Goal: Communication & Community: Answer question/provide support

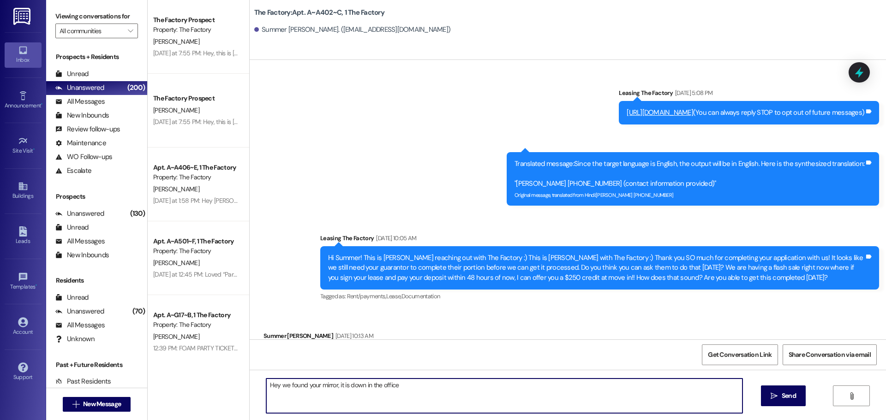
scroll to position [11068, 0]
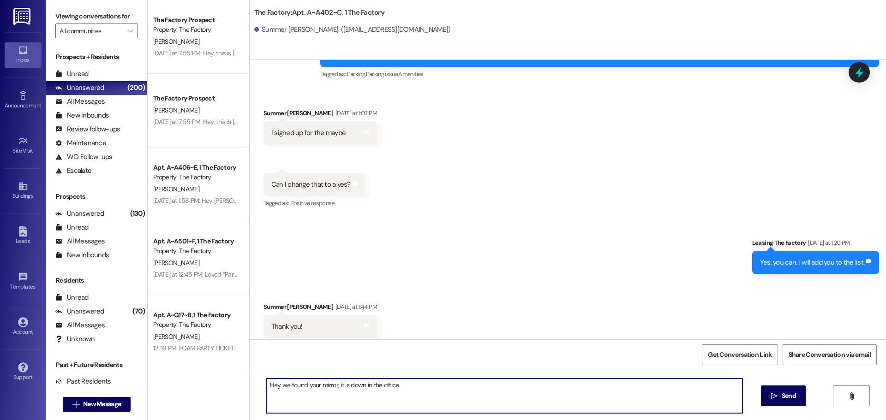
type textarea "Hey we found your mirror, it is down in the office."
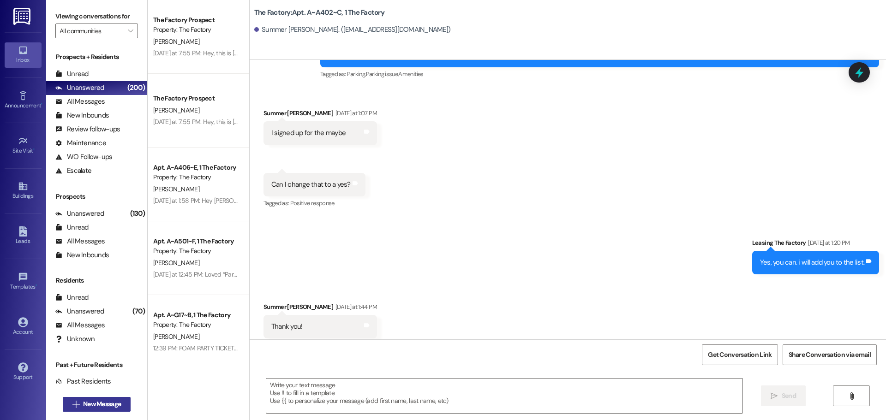
click at [99, 409] on span "New Message" at bounding box center [102, 405] width 38 height 10
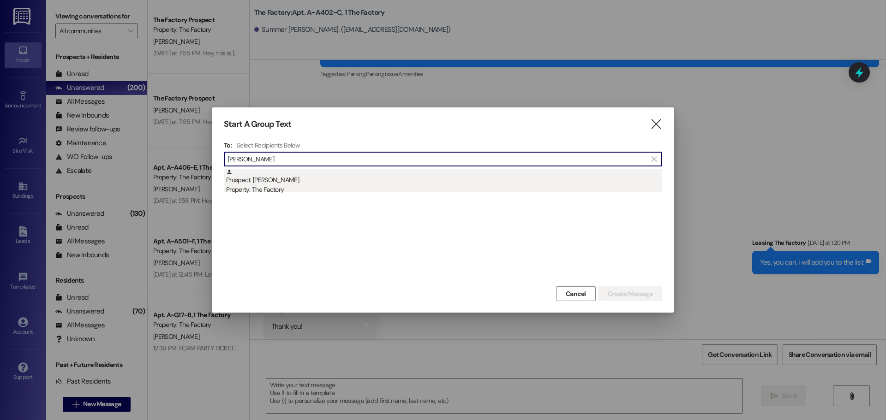
type input "[PERSON_NAME]"
click at [377, 175] on div "Prospect: [PERSON_NAME] Property: The Factory" at bounding box center [444, 182] width 436 height 26
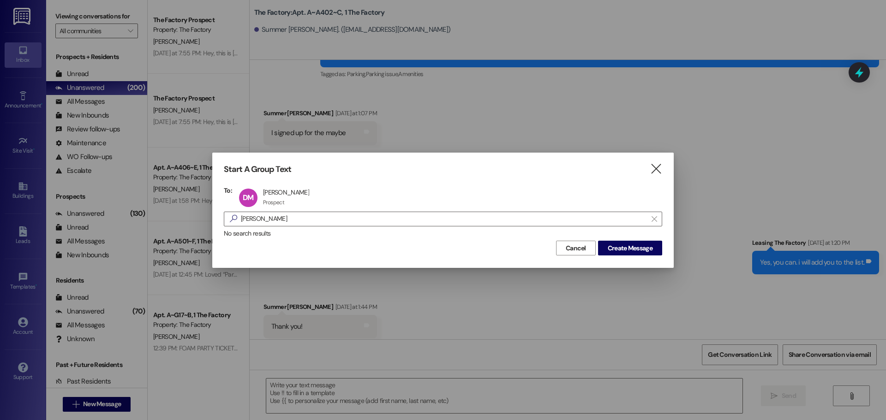
click at [617, 257] on div "Start A Group Text  To: DM [PERSON_NAME] [PERSON_NAME] Prospect Prospect click…" at bounding box center [442, 210] width 461 height 115
click at [615, 250] on span "Create Message" at bounding box center [630, 249] width 45 height 10
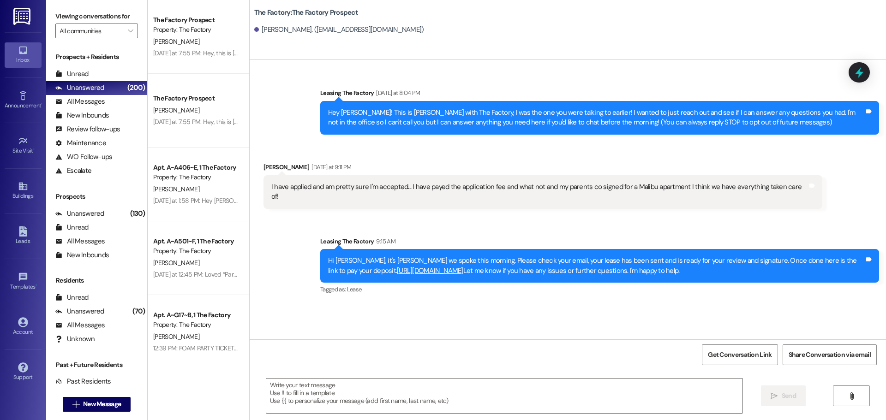
scroll to position [0, 0]
click at [832, 55] on button "See them now!" at bounding box center [844, 57] width 45 height 13
click at [442, 400] on textarea at bounding box center [504, 396] width 476 height 35
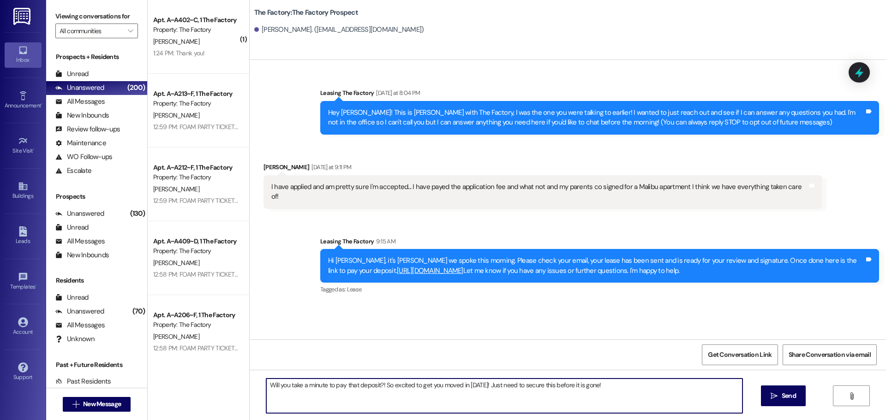
type textarea "Will you take a minute to pay that deposit?! So excited to get you moved in [DA…"
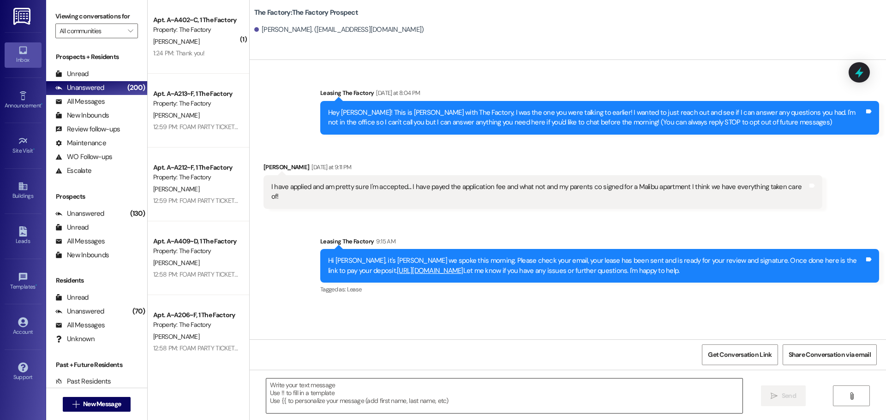
click at [299, 389] on textarea at bounding box center [504, 396] width 476 height 35
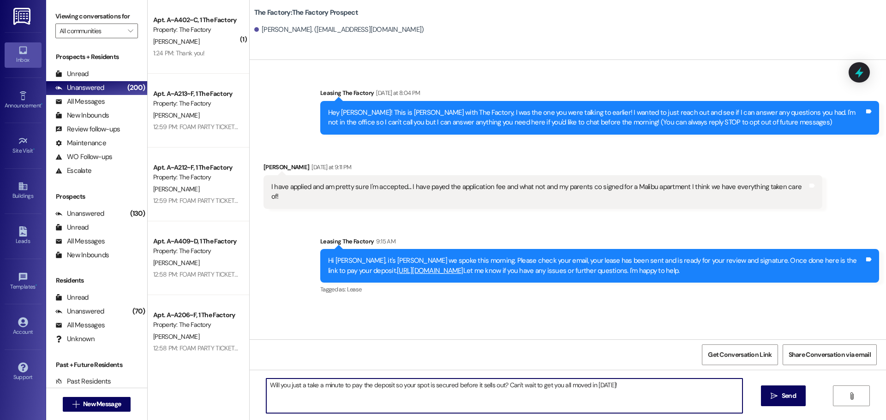
type textarea "Will you just a take a minute to pay the deposit so your spot is secured before…"
click at [299, 389] on textarea "Will you just a take a minute to pay the deposit so your spot is secured before…" at bounding box center [504, 396] width 476 height 35
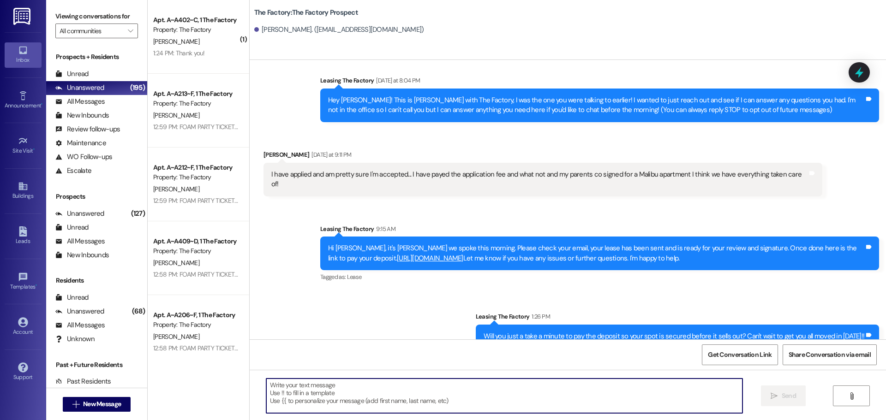
scroll to position [19, 0]
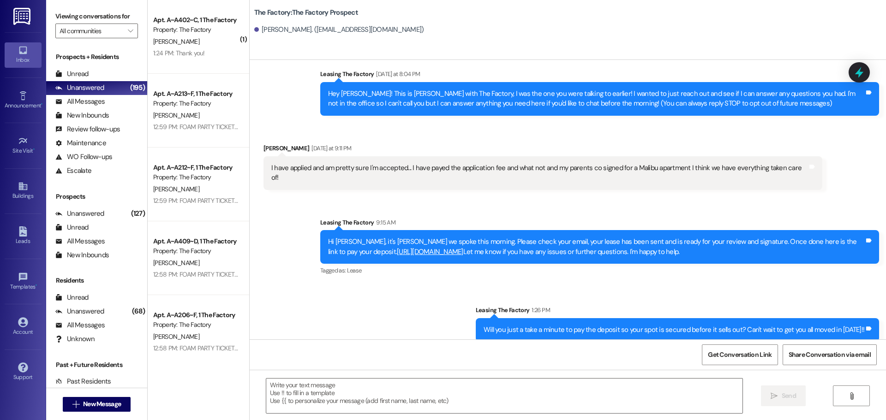
click at [197, 41] on div "[PERSON_NAME]" at bounding box center [195, 42] width 87 height 12
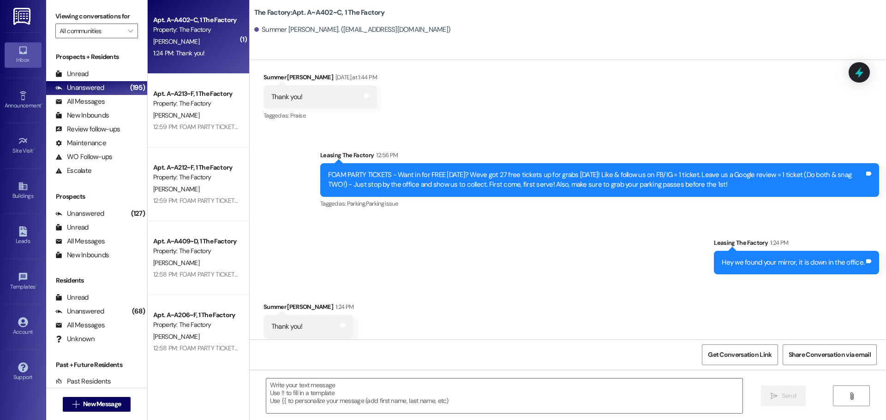
scroll to position [11298, 0]
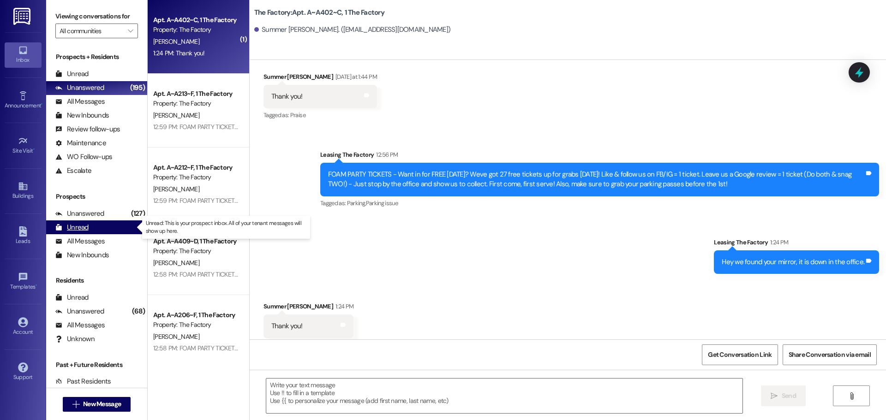
click at [75, 228] on div "Unread" at bounding box center [71, 228] width 33 height 10
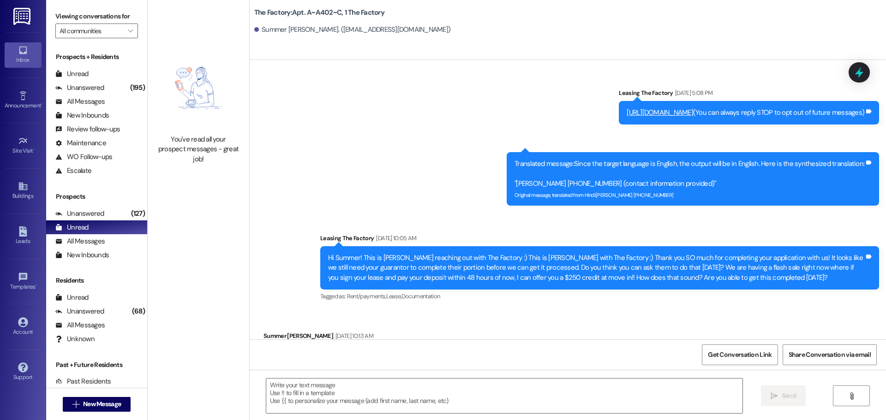
scroll to position [11297, 0]
